Goal: Book appointment/travel/reservation

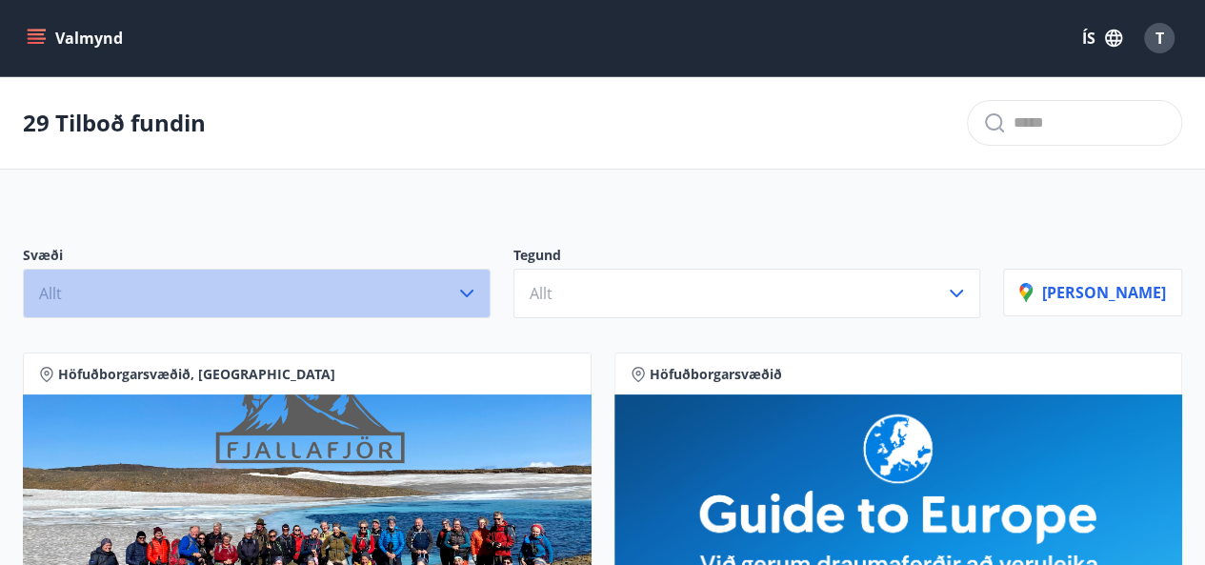
click at [478, 286] on icon "button" at bounding box center [466, 293] width 23 height 23
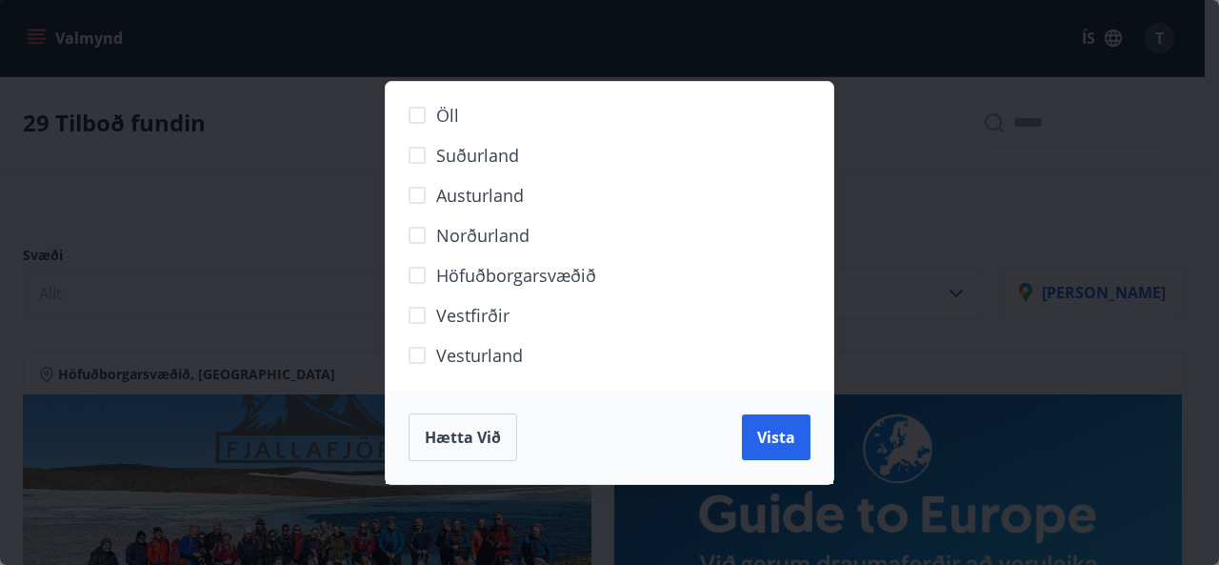
click at [490, 279] on span "Höfuðborgarsvæðið" at bounding box center [516, 275] width 160 height 25
click at [752, 421] on button "Vista" at bounding box center [776, 437] width 69 height 46
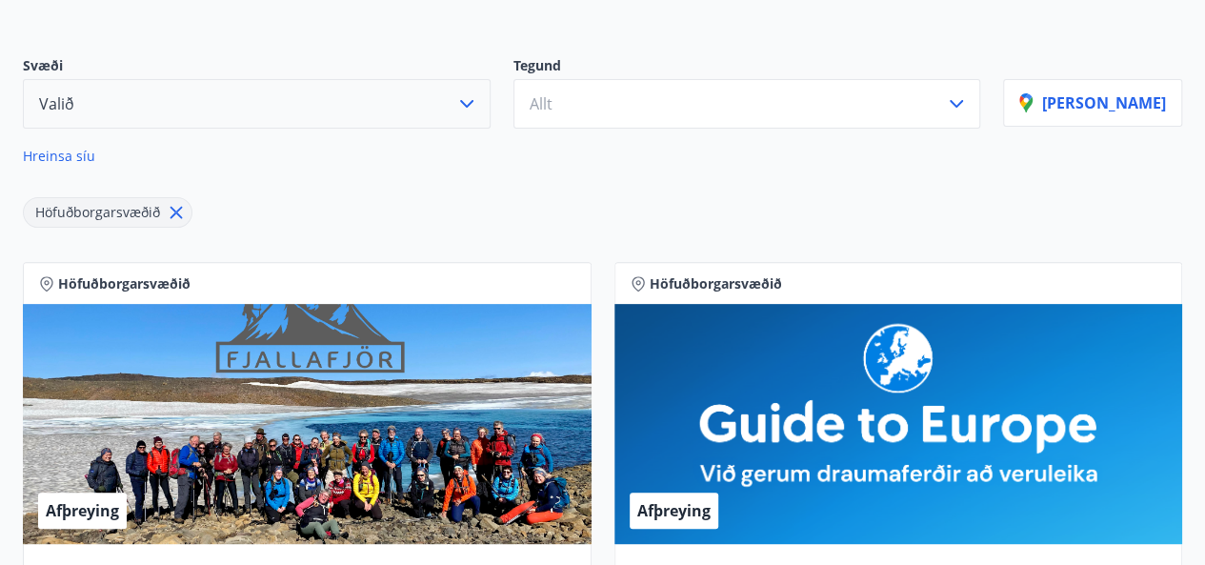
scroll to position [195, 0]
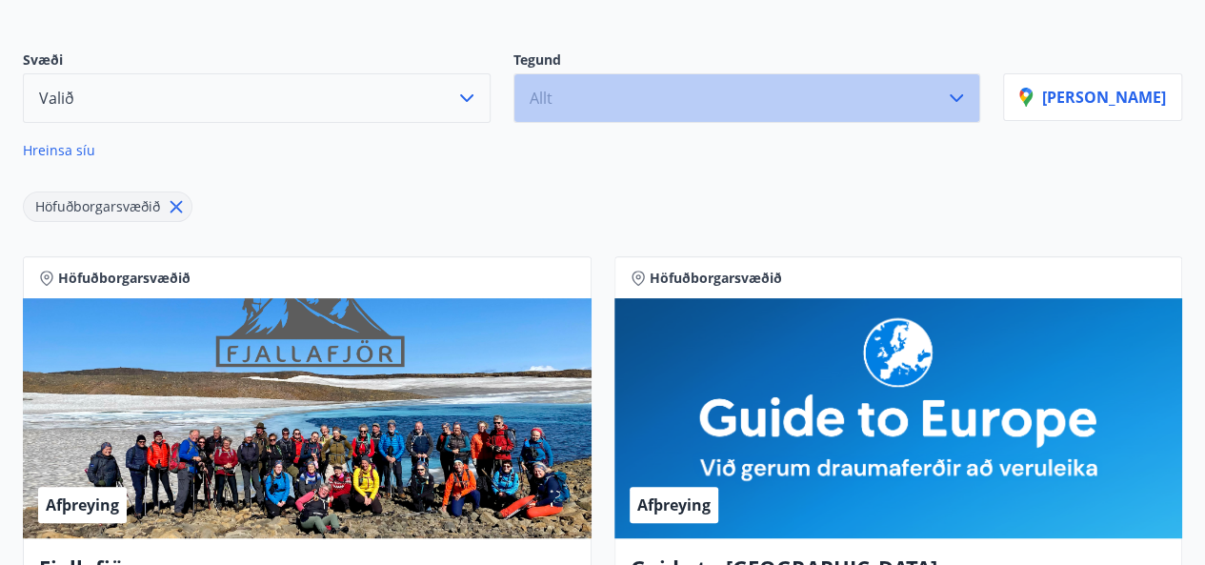
click at [594, 104] on button "Allt" at bounding box center [747, 98] width 468 height 50
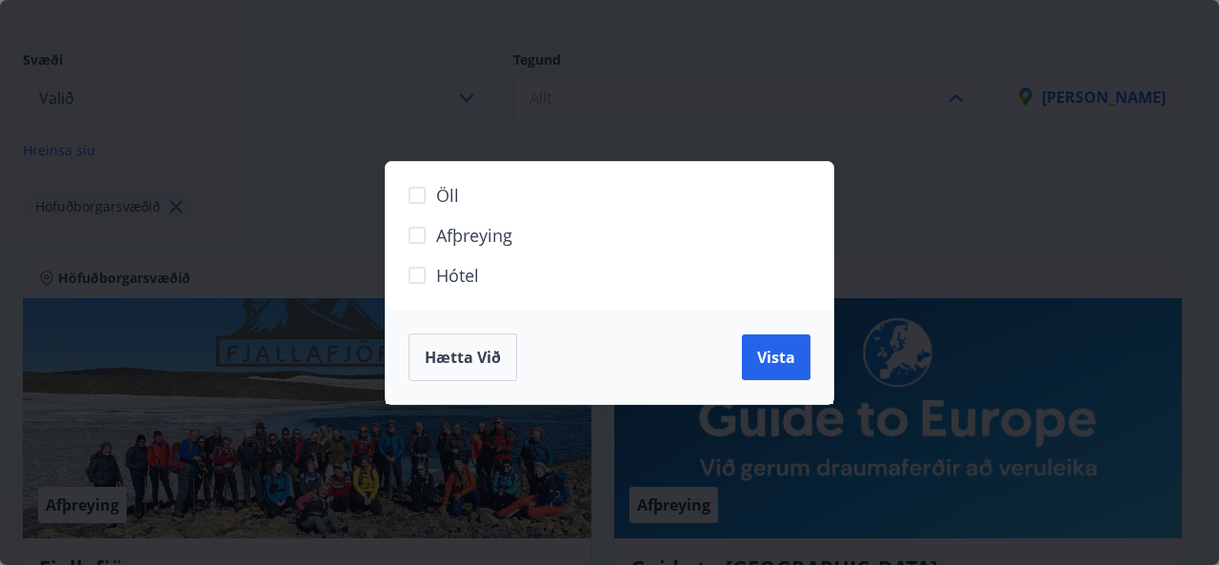
click at [443, 269] on span "Hótel" at bounding box center [457, 275] width 43 height 25
click at [796, 359] on button "Vista" at bounding box center [776, 357] width 69 height 46
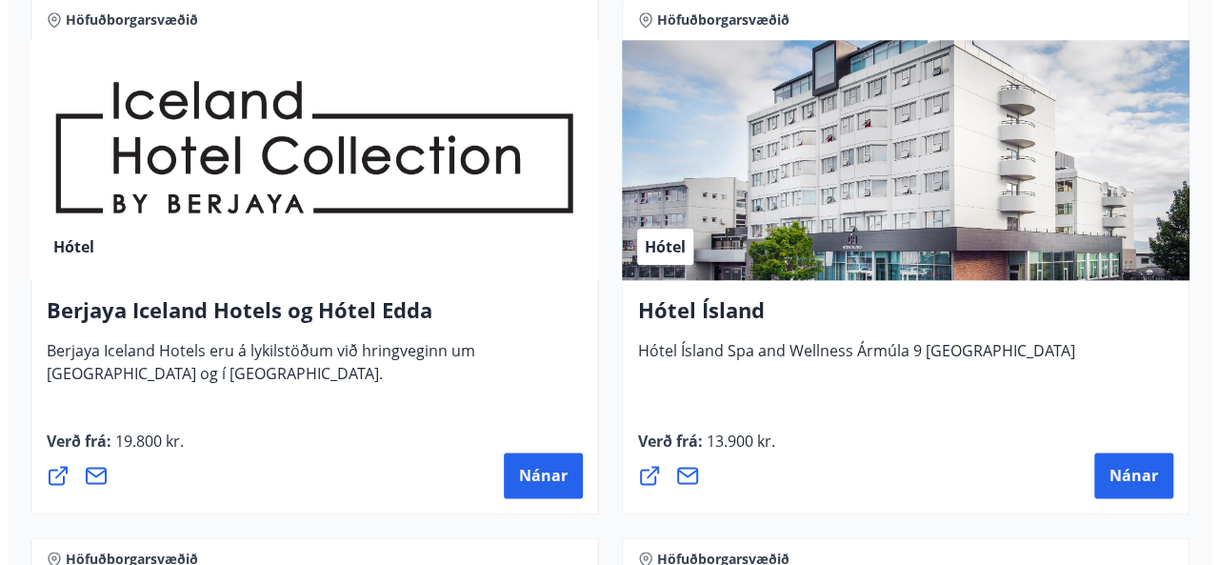
scroll to position [992, 0]
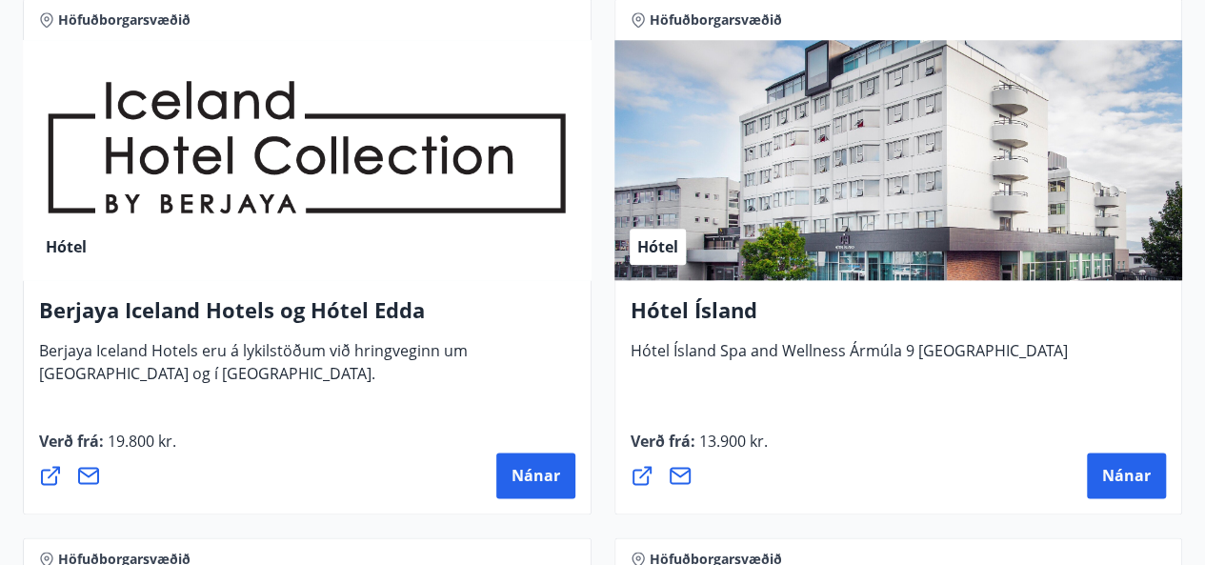
click at [840, 205] on div "Hótel" at bounding box center [898, 160] width 569 height 240
click at [1111, 472] on span "Nánar" at bounding box center [1126, 475] width 49 height 21
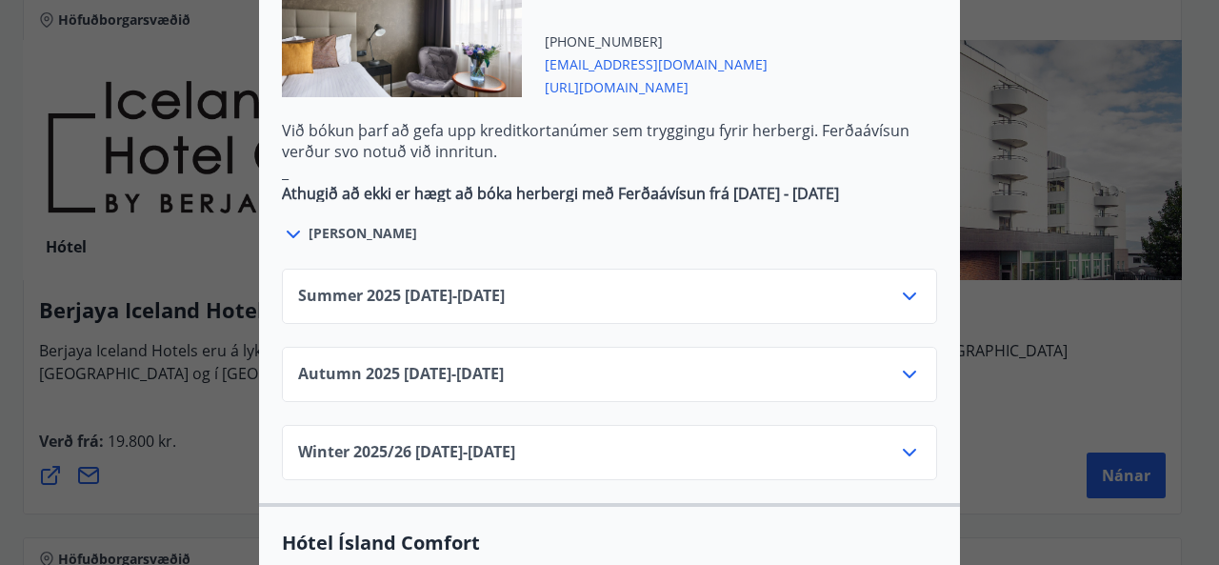
scroll to position [1260, 0]
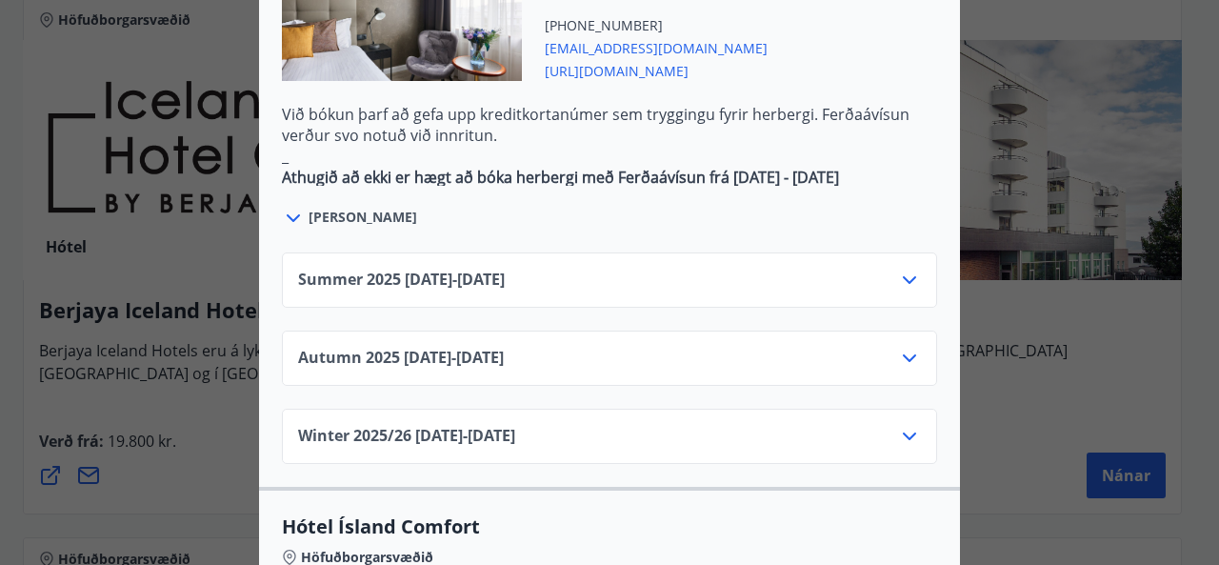
click at [898, 269] on icon at bounding box center [909, 280] width 23 height 23
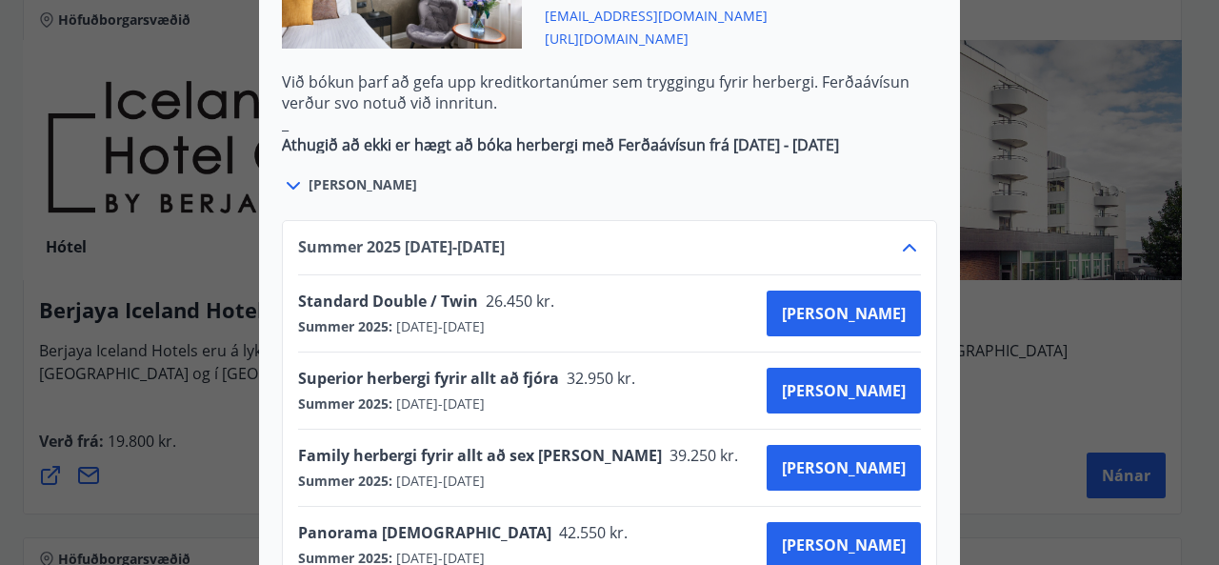
scroll to position [1290, 0]
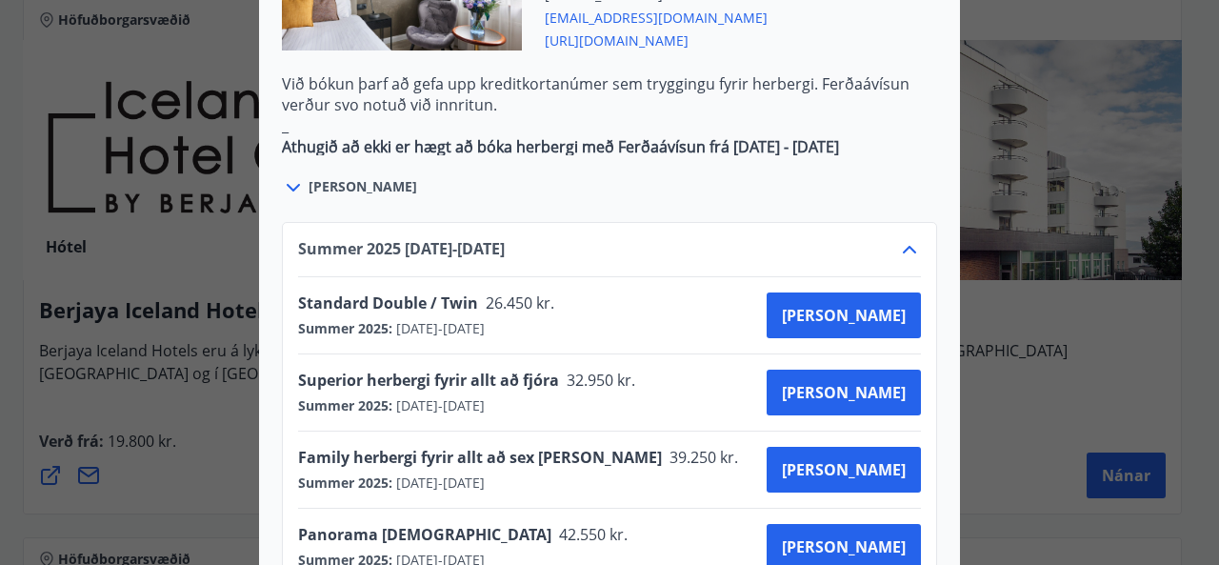
click at [898, 238] on icon at bounding box center [909, 249] width 23 height 23
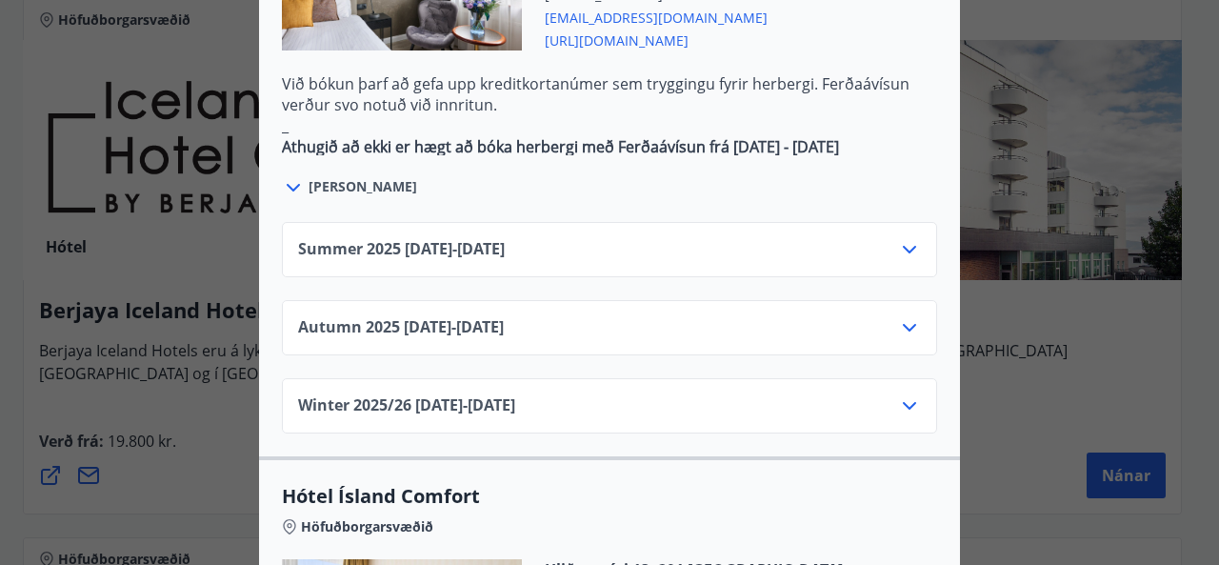
click at [908, 316] on icon at bounding box center [909, 327] width 23 height 23
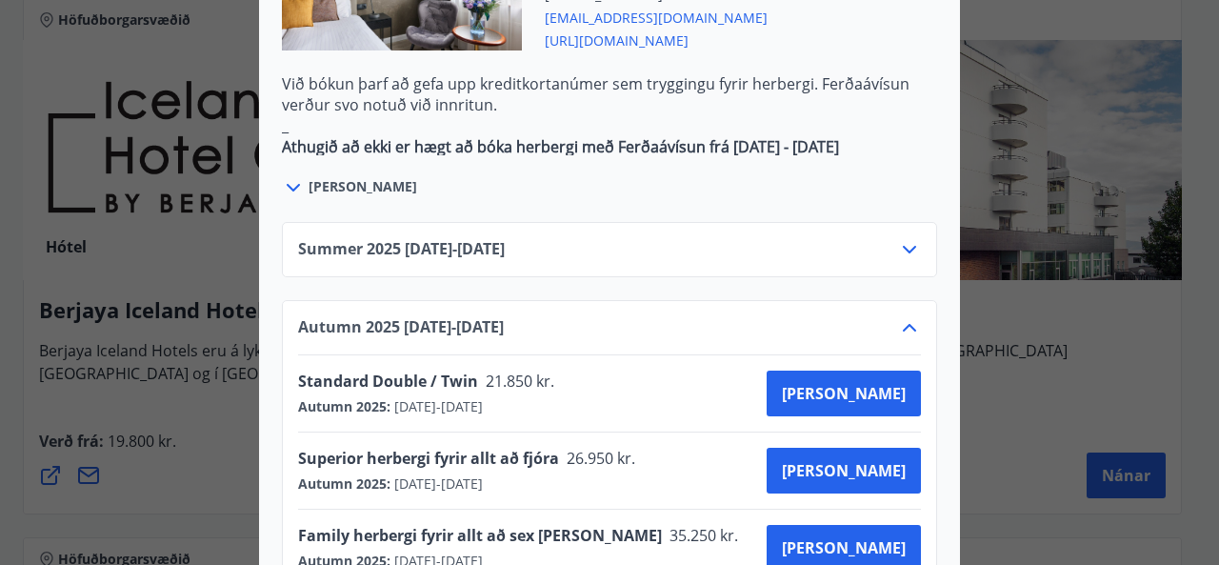
click at [899, 316] on icon at bounding box center [909, 327] width 23 height 23
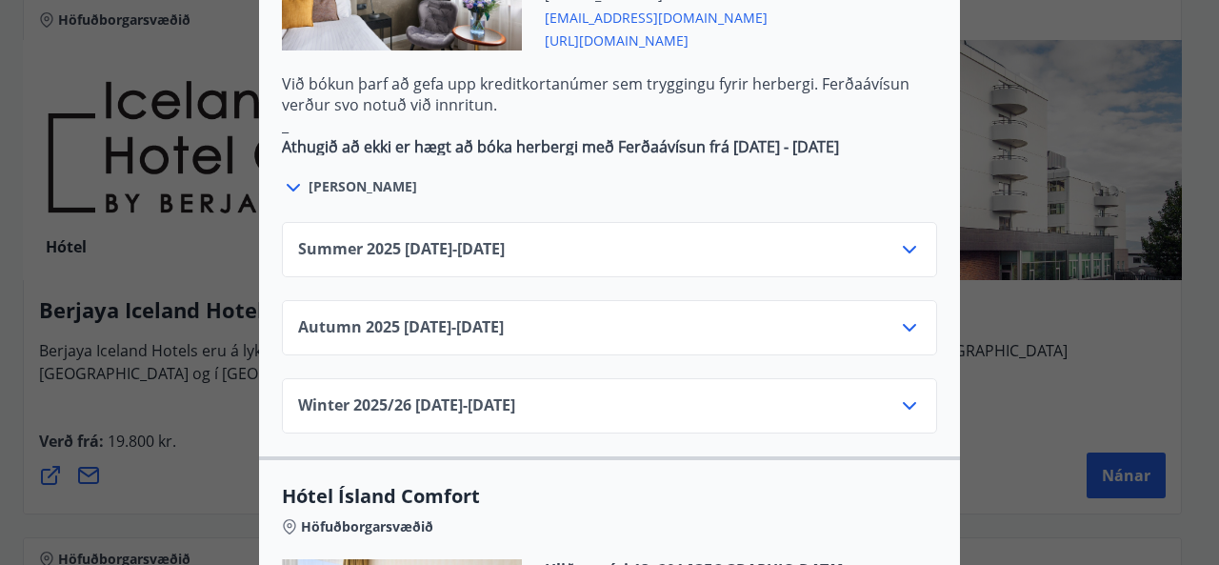
click at [903, 238] on icon at bounding box center [909, 249] width 23 height 23
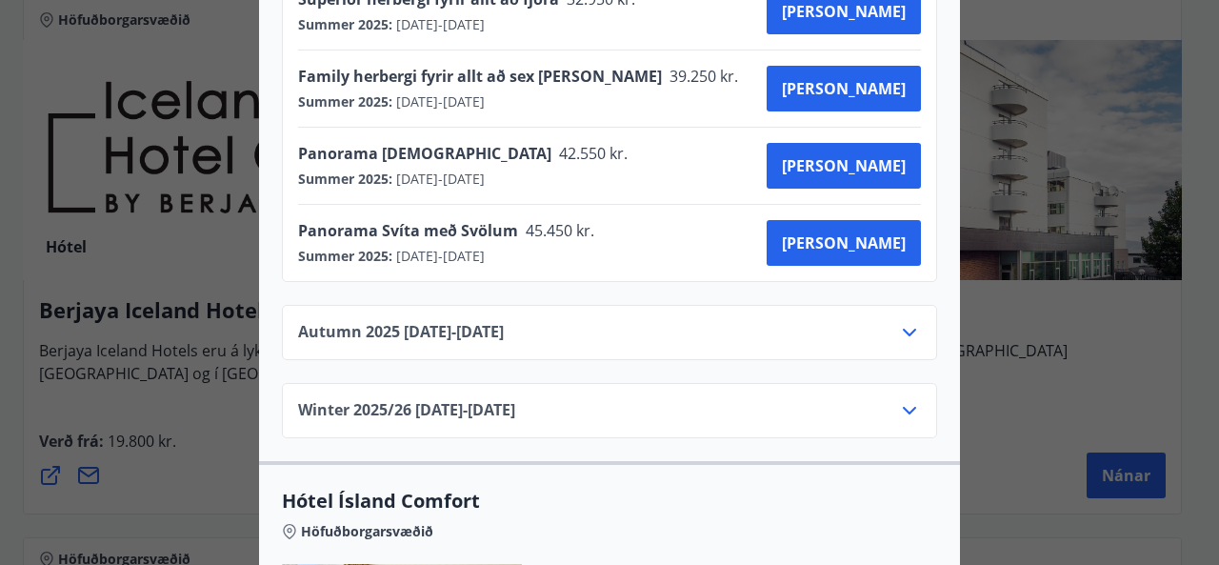
scroll to position [1669, 0]
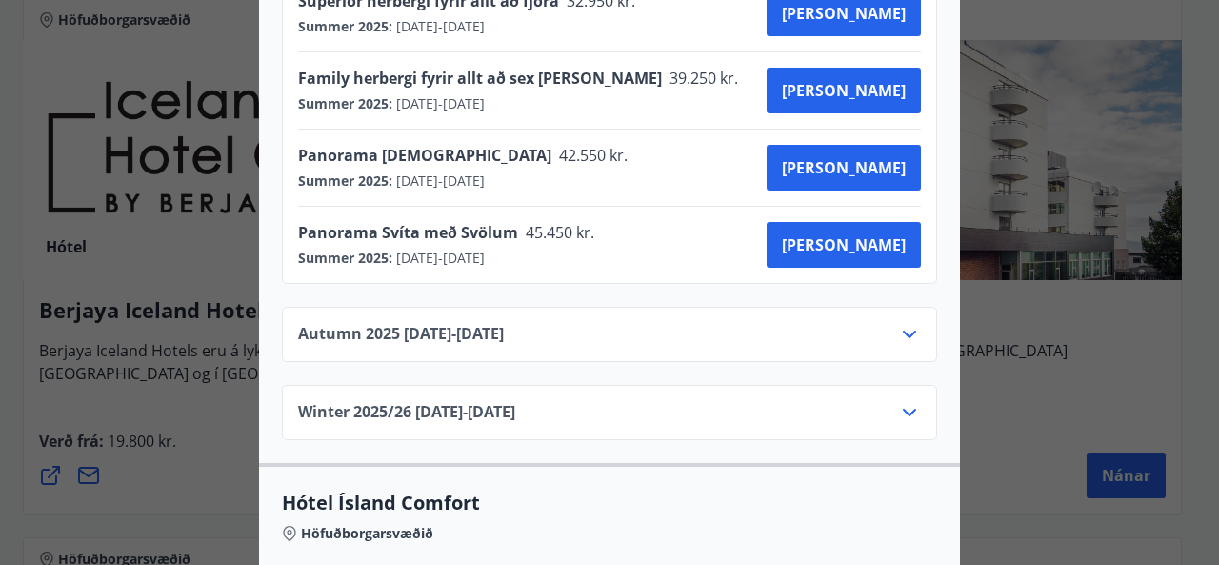
click at [1042, 311] on div "Hótel Ísland Sendu skilaboð til að panta herbergi [EMAIL_ADDRESS][DOMAIN_NAME] …" at bounding box center [609, 282] width 1219 height 565
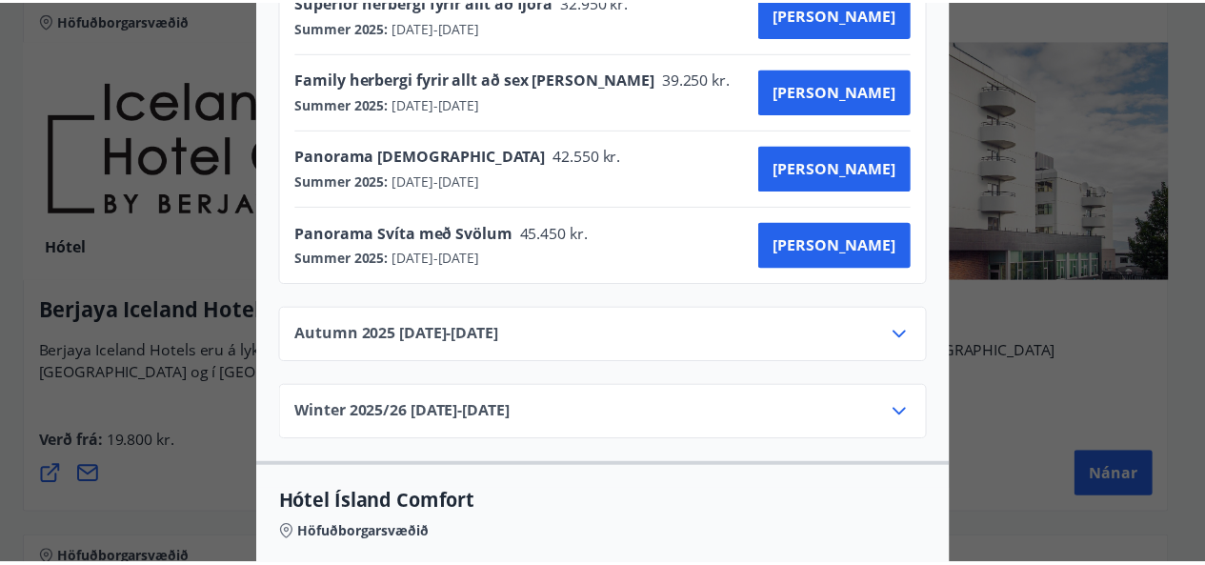
scroll to position [0, 0]
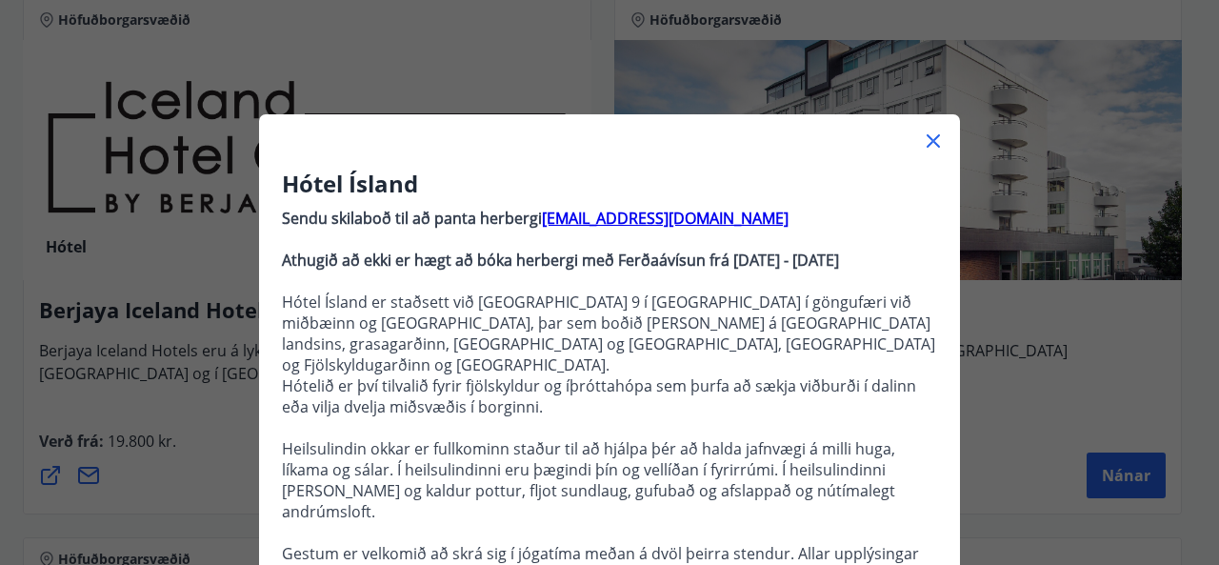
click at [923, 140] on icon at bounding box center [933, 141] width 23 height 23
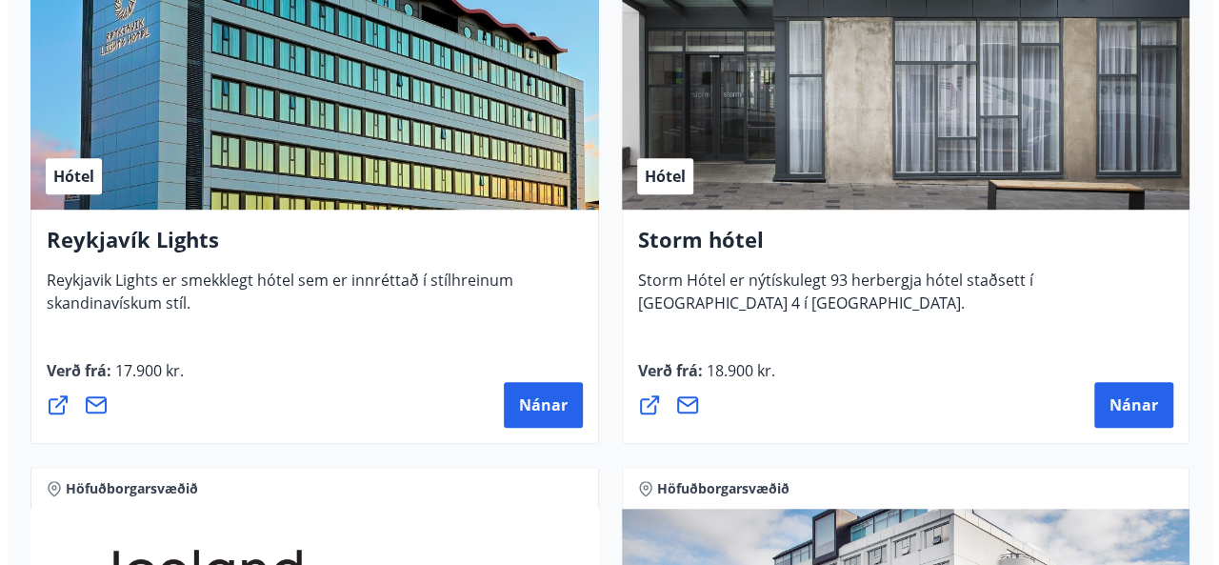
scroll to position [524, 0]
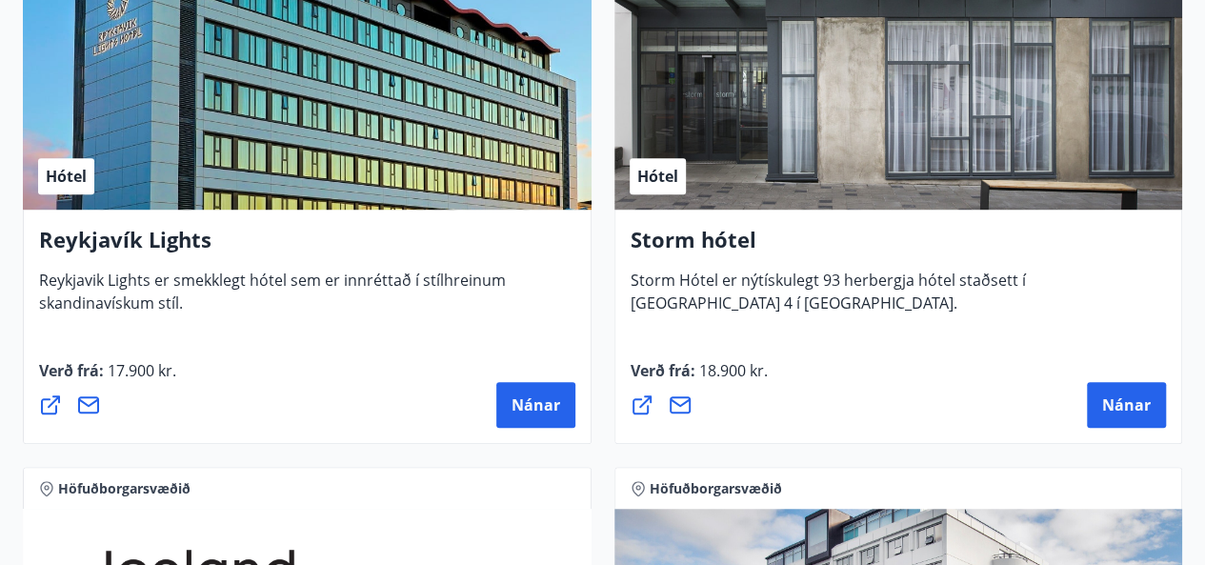
click at [303, 136] on div "Hótel" at bounding box center [307, 90] width 569 height 240
click at [536, 389] on button "Nánar" at bounding box center [535, 405] width 79 height 46
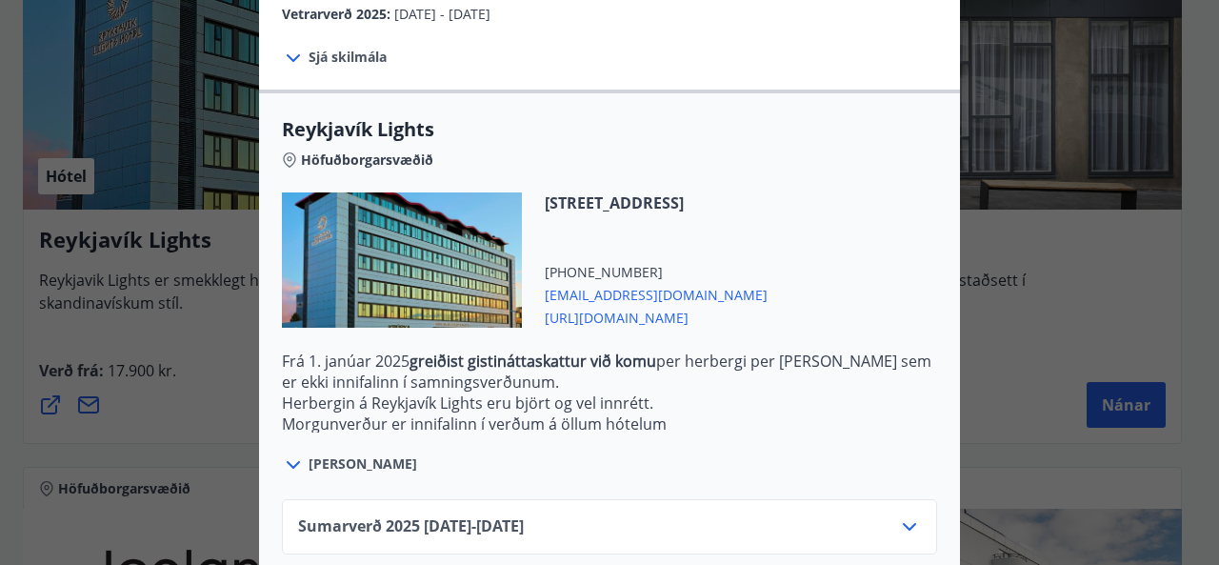
scroll to position [634, 0]
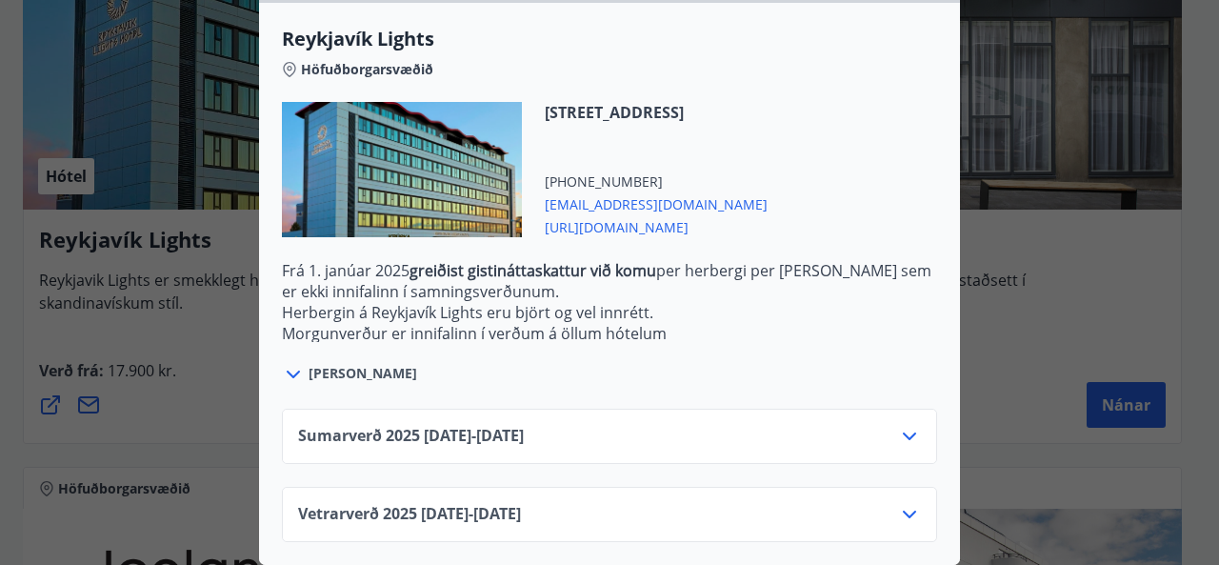
click at [846, 425] on div "Sumarverð [PHONE_NUMBER][DATE] - [DATE]" at bounding box center [609, 444] width 623 height 38
click at [898, 425] on icon at bounding box center [909, 436] width 23 height 23
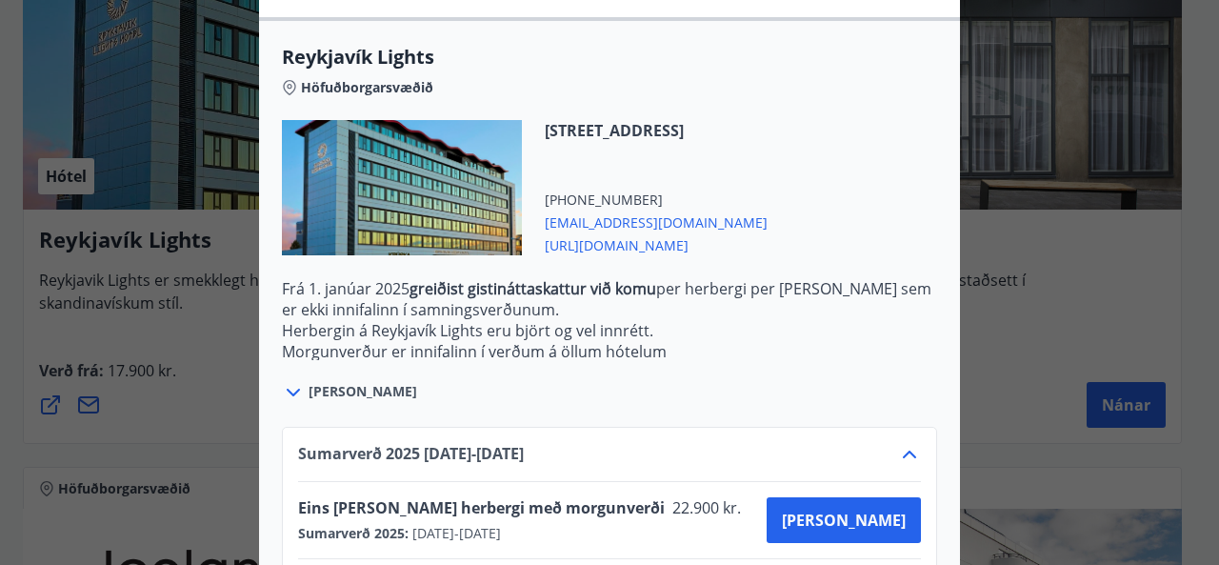
scroll to position [602, 0]
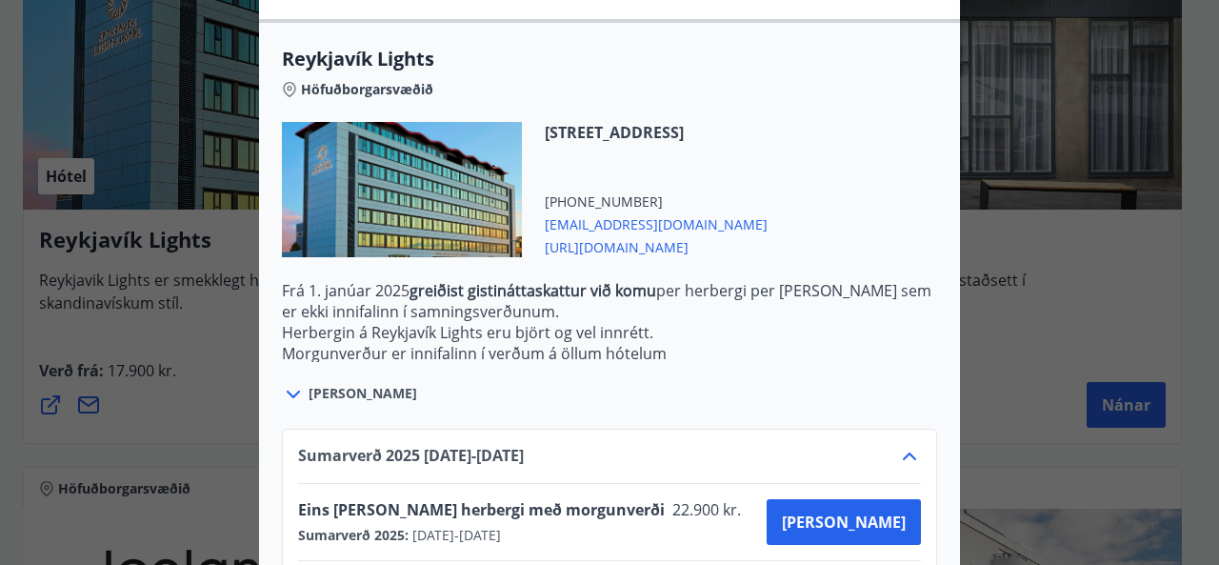
click at [1038, 266] on div "Reykjavík Lights Fyrir bókarnir og frekari upplýsingar vinsamlega senduð póst á…" at bounding box center [609, 282] width 1219 height 565
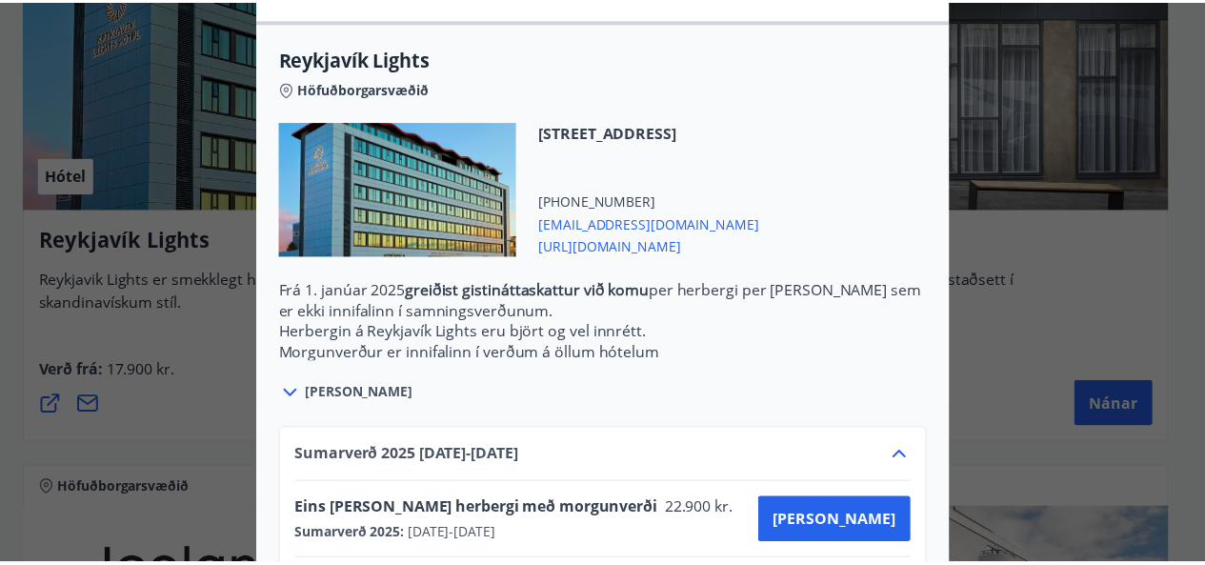
scroll to position [0, 0]
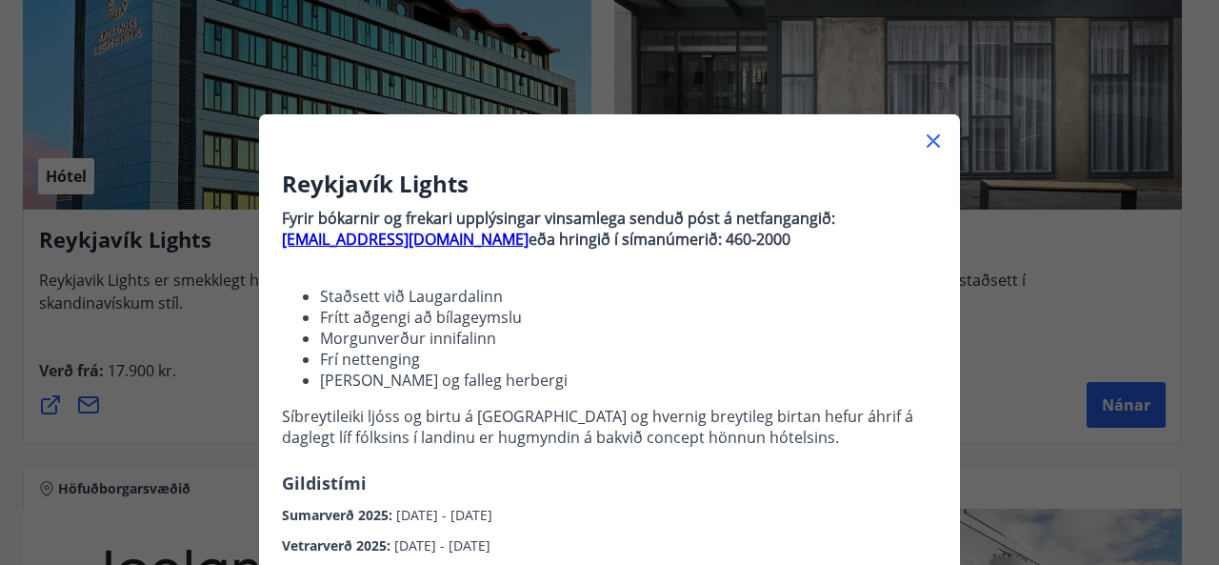
click at [935, 152] on div at bounding box center [609, 133] width 701 height 38
click at [928, 147] on icon at bounding box center [933, 141] width 23 height 23
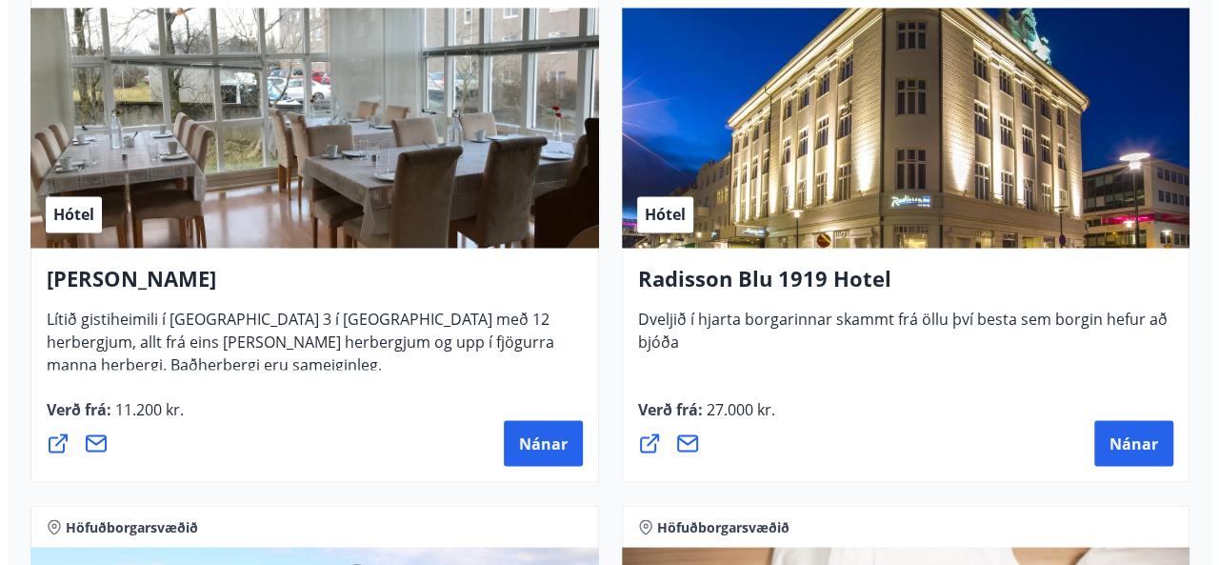
scroll to position [1564, 0]
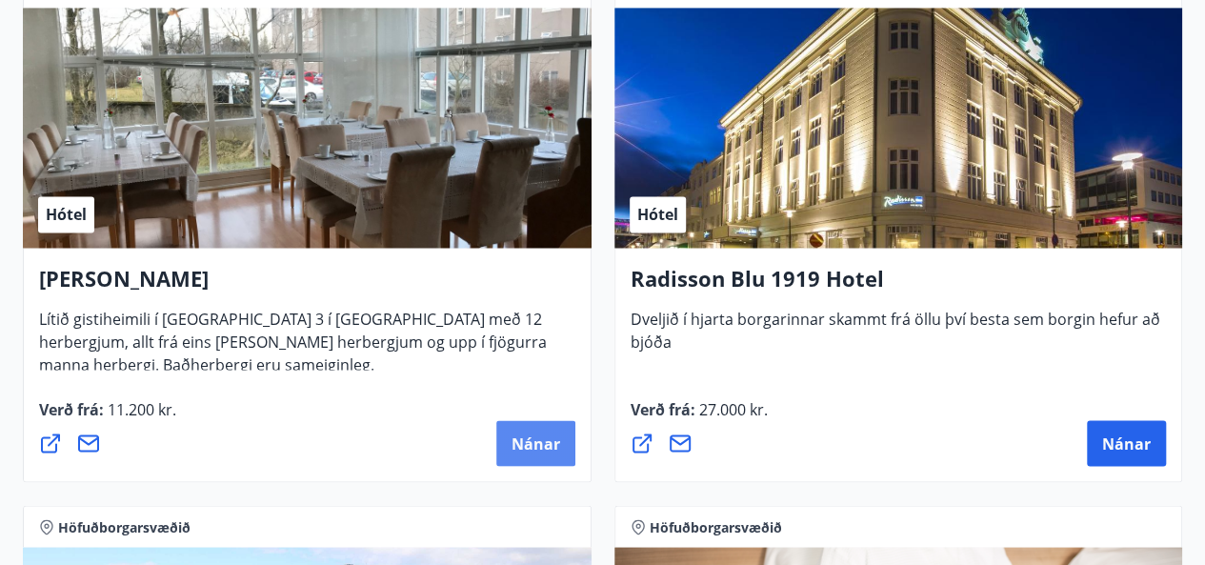
click at [543, 433] on span "Nánar" at bounding box center [535, 442] width 49 height 21
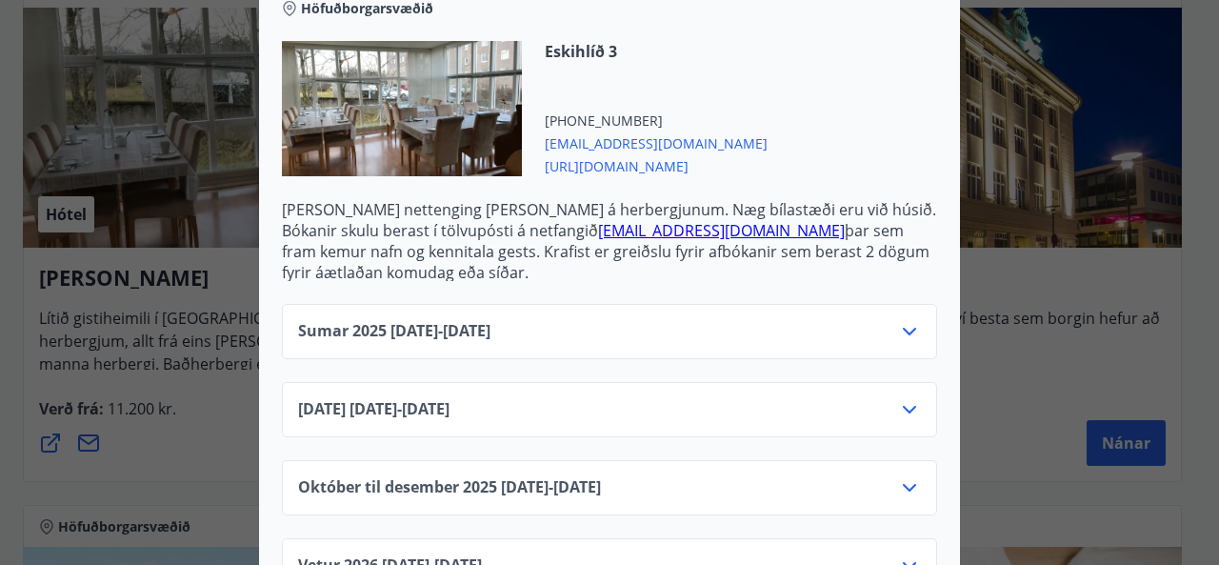
scroll to position [673, 0]
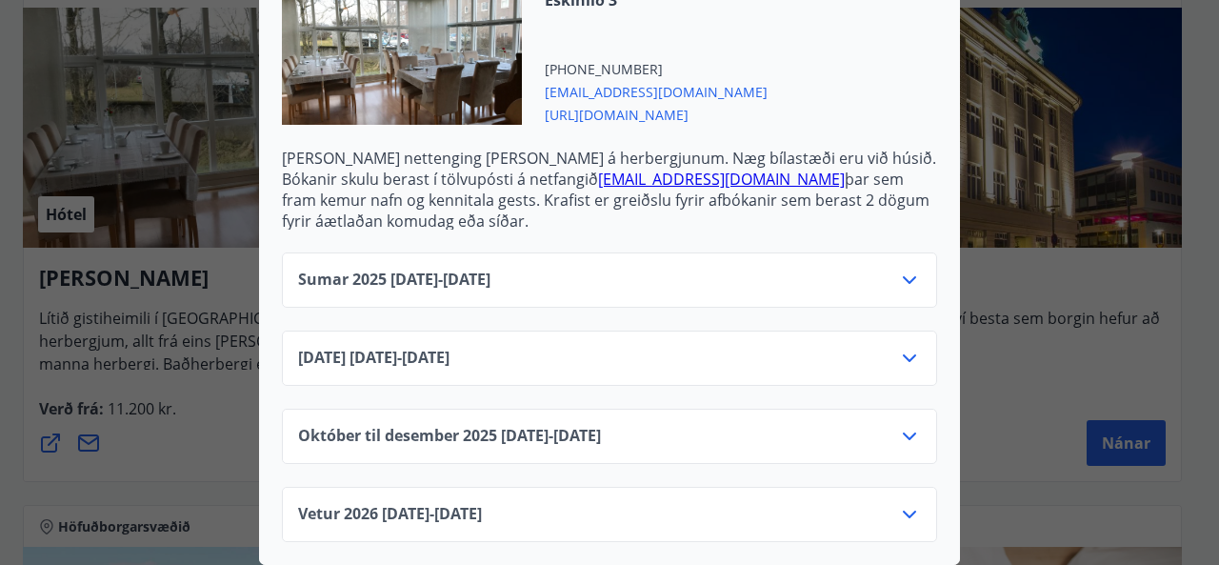
click at [1054, 190] on div "Alba gistiheimili Bókanir skulu berast í tölvupósti á netfangið [EMAIL_ADDRESS]…" at bounding box center [609, 282] width 1219 height 565
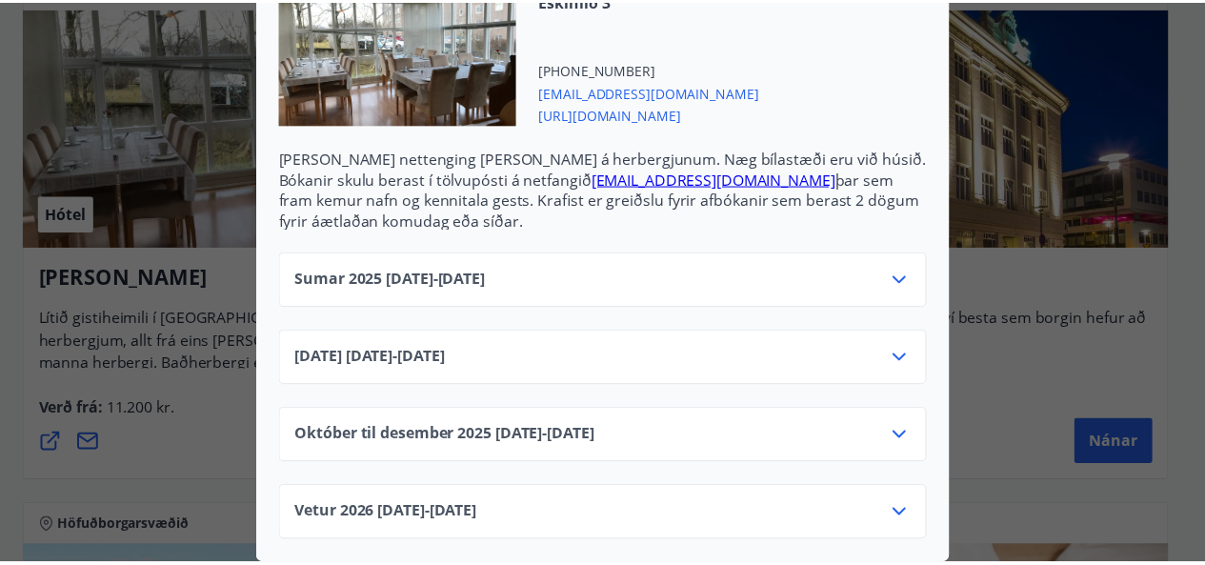
scroll to position [0, 0]
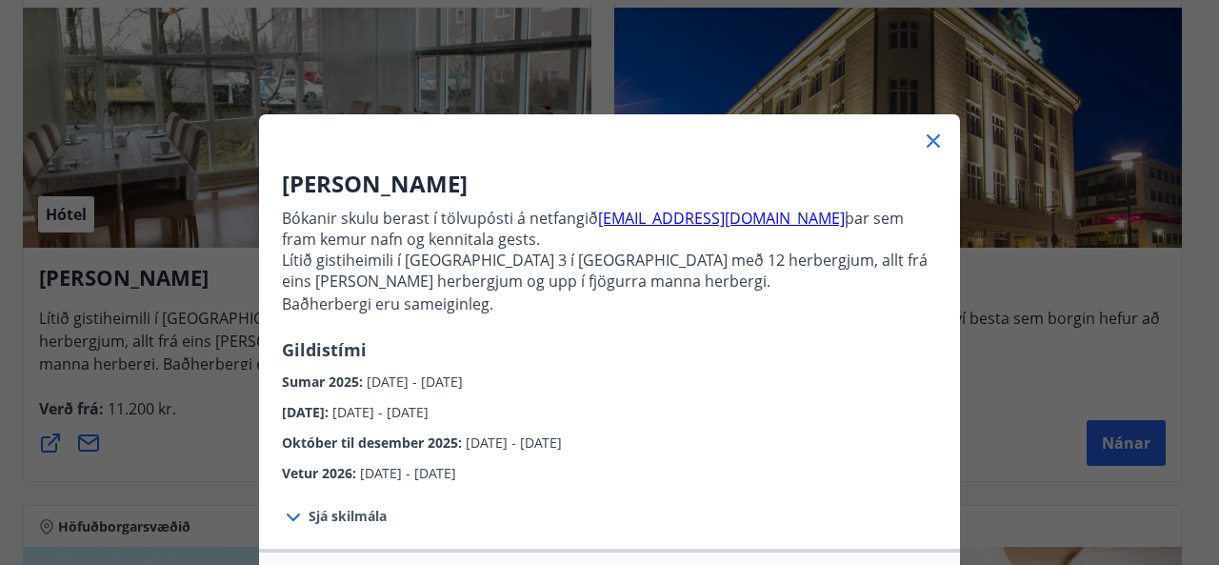
click at [931, 148] on icon at bounding box center [933, 141] width 23 height 23
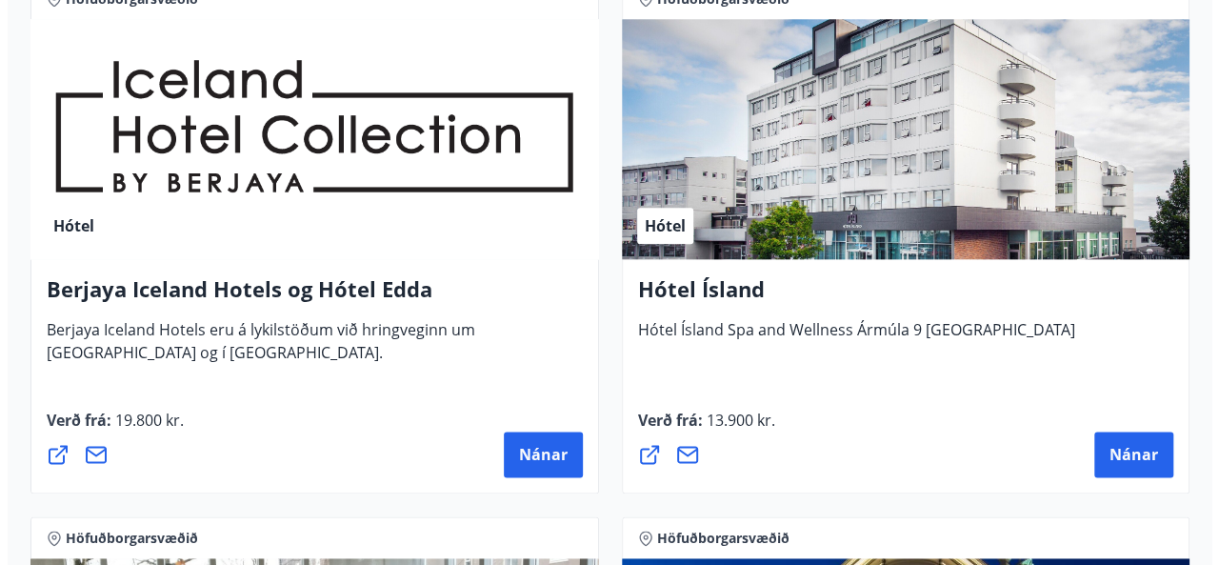
scroll to position [935, 0]
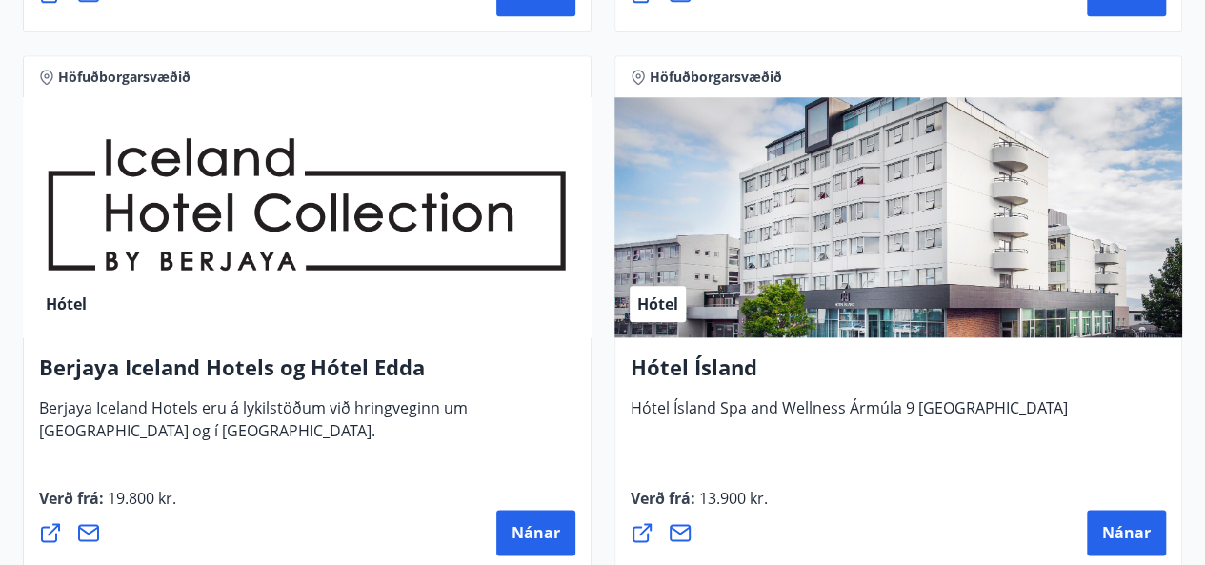
click at [385, 214] on div "Hótel" at bounding box center [307, 217] width 569 height 240
click at [535, 517] on button "Nánar" at bounding box center [535, 532] width 79 height 46
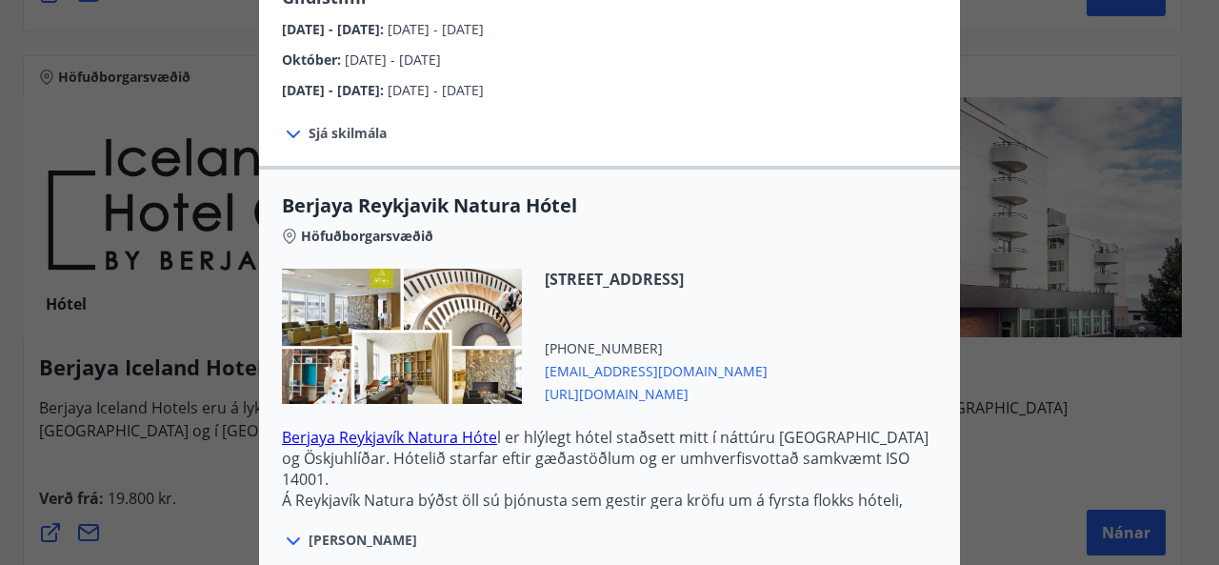
scroll to position [608, 0]
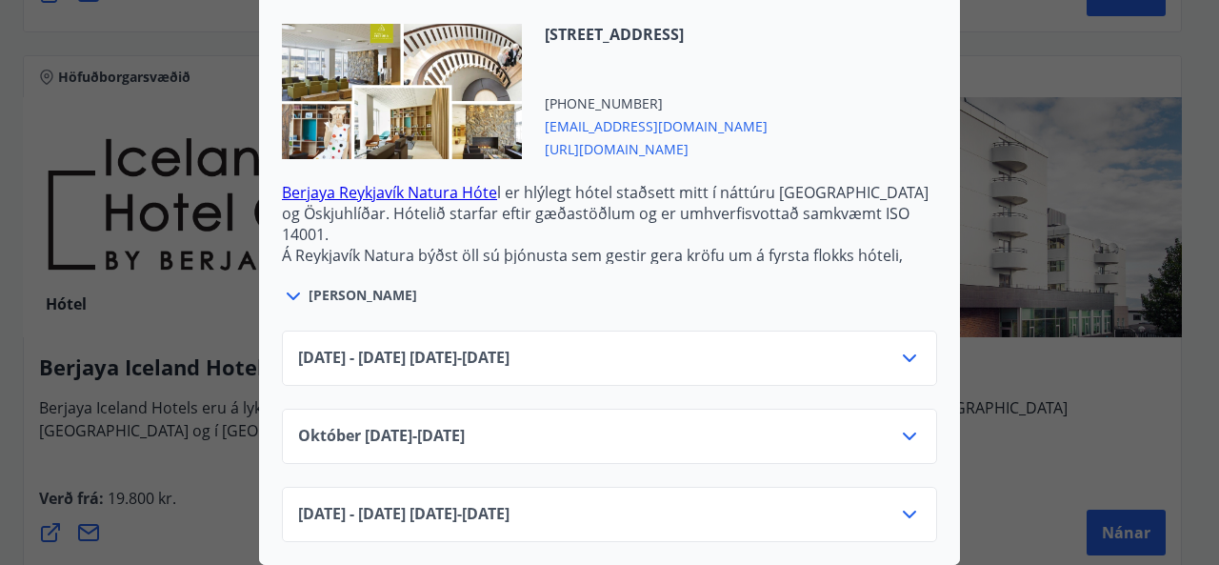
click at [901, 347] on icon at bounding box center [909, 358] width 23 height 23
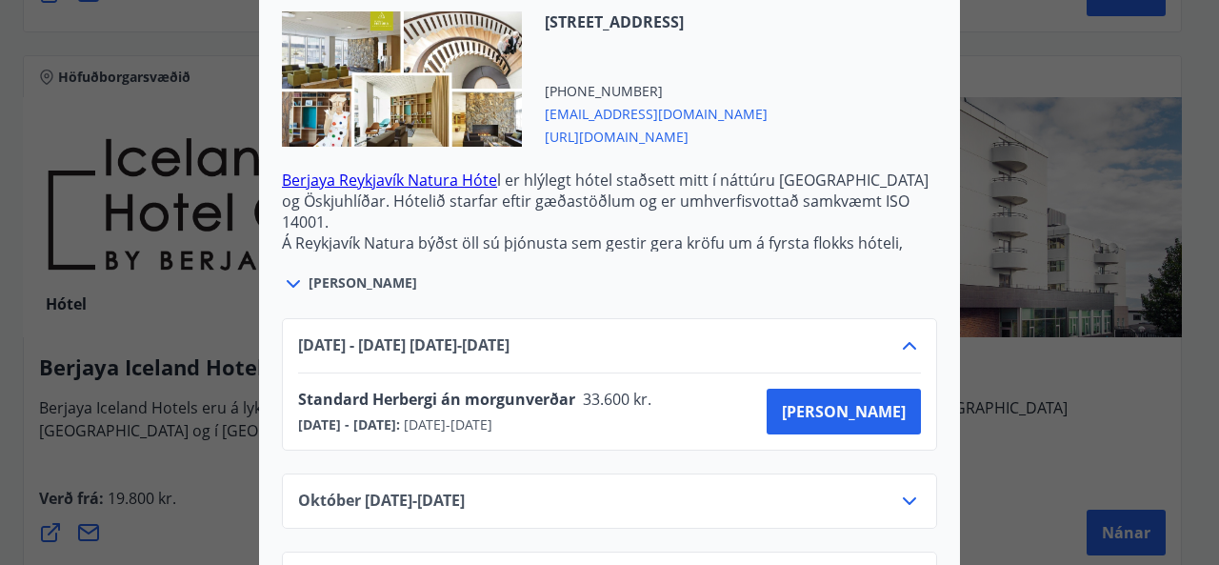
click at [901, 340] on icon at bounding box center [909, 345] width 23 height 23
